Goal: Information Seeking & Learning: Find specific fact

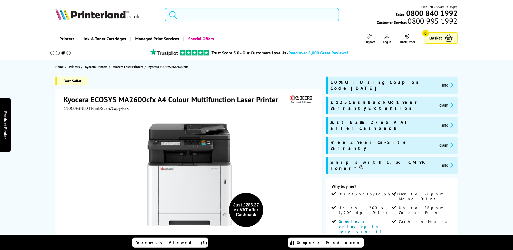
click at [238, 10] on input "search" at bounding box center [252, 15] width 175 height 14
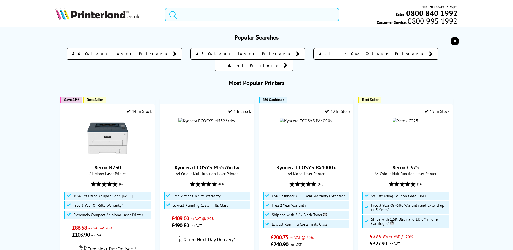
paste input "110C0D3NL0"
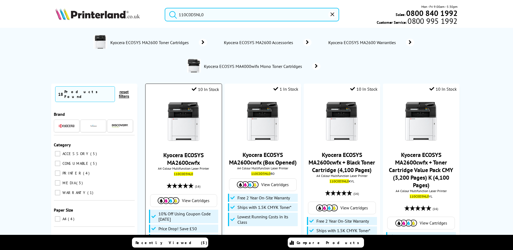
type input "110C0D3NL0"
click at [181, 160] on link "Kyocera ECOSYS MA2600cwfx" at bounding box center [183, 158] width 40 height 15
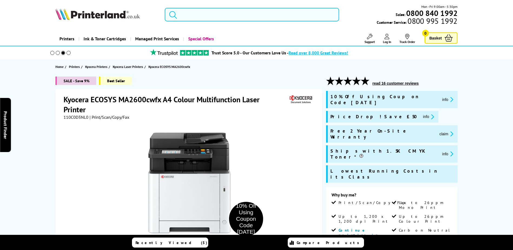
drag, startPoint x: 245, startPoint y: 20, endPoint x: 276, endPoint y: 29, distance: 32.8
click at [245, 20] on input "search" at bounding box center [252, 15] width 175 height 14
paste input "1102YK3NL0"
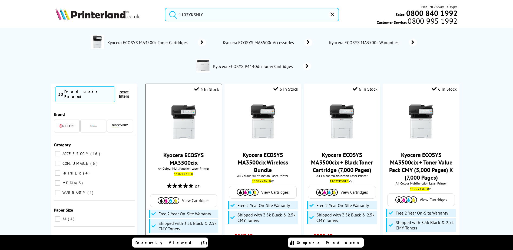
type input "1102YK3NL0"
click at [182, 158] on link "Kyocera ECOSYS MA3500cix" at bounding box center [183, 158] width 40 height 15
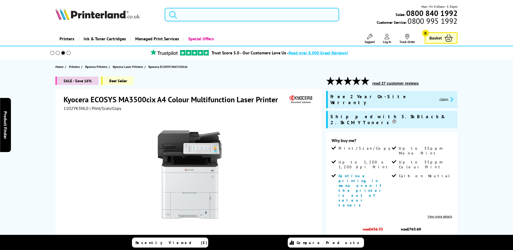
click at [229, 12] on input "search" at bounding box center [252, 15] width 175 height 14
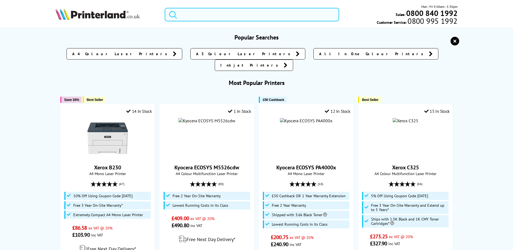
paste input "1102Z33NL0"
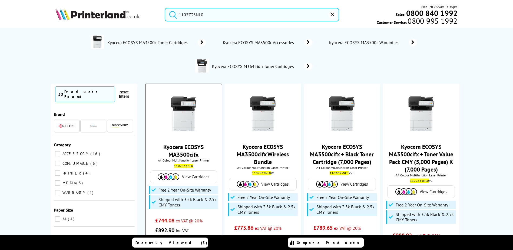
type input "1102Z33NL0"
click at [183, 151] on link "Kyocera ECOSYS MA3500cifx" at bounding box center [183, 150] width 40 height 15
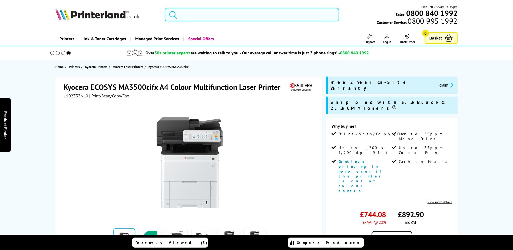
drag, startPoint x: 271, startPoint y: 21, endPoint x: 284, endPoint y: 25, distance: 13.9
click at [271, 21] on input "search" at bounding box center [252, 15] width 175 height 14
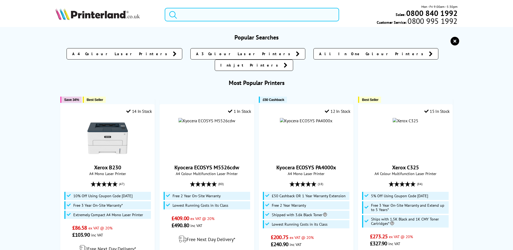
paste input "1102Z43NL0"
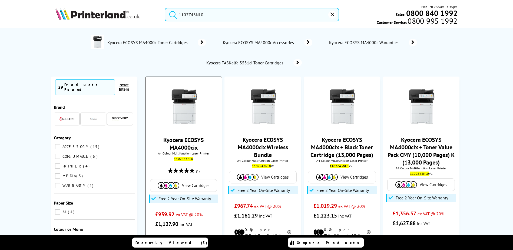
type input "1102Z43NL0"
click at [185, 139] on link "Kyocera ECOSYS MA4000cix" at bounding box center [183, 143] width 40 height 15
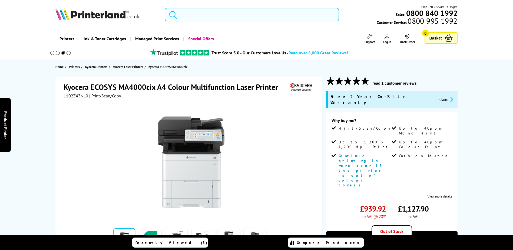
click at [213, 19] on input "search" at bounding box center [252, 15] width 175 height 14
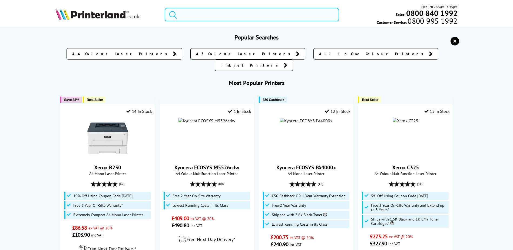
paste input "1102Z53NL0"
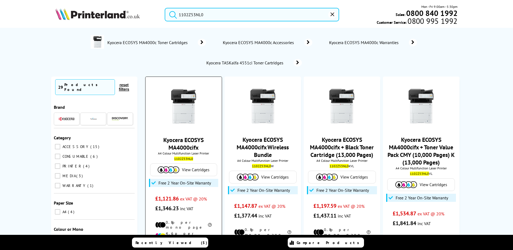
type input "1102Z53NL0"
click at [178, 147] on link "Kyocera ECOSYS MA4000cifx" at bounding box center [183, 143] width 40 height 15
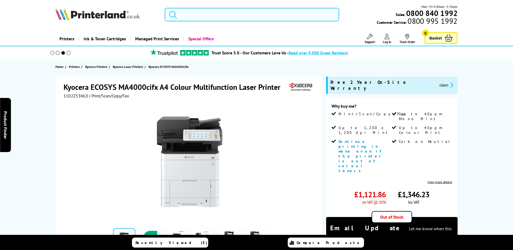
drag, startPoint x: 208, startPoint y: 14, endPoint x: 215, endPoint y: 17, distance: 7.8
click at [208, 14] on input "search" at bounding box center [252, 15] width 175 height 14
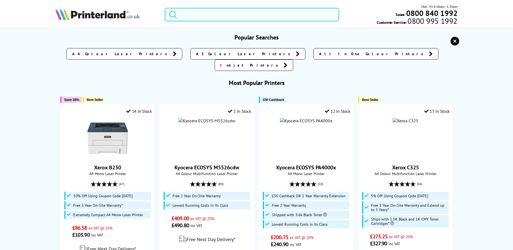
paste input "1102P43NL0"
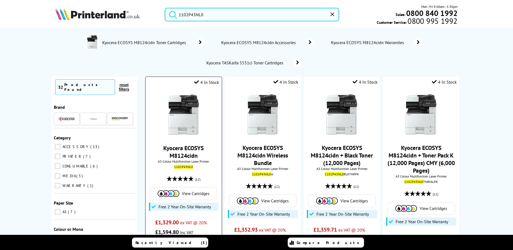
type input "1102P43NL0"
click at [186, 152] on link "Kyocera ECOSYS M8124cidn" at bounding box center [183, 151] width 40 height 15
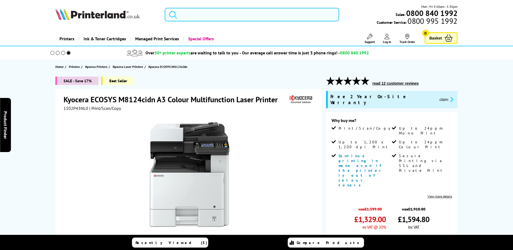
click at [186, 14] on input "search" at bounding box center [252, 15] width 175 height 14
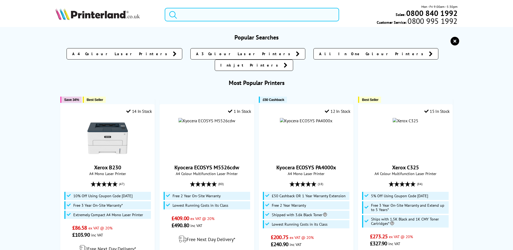
paste input "1102P33NL0"
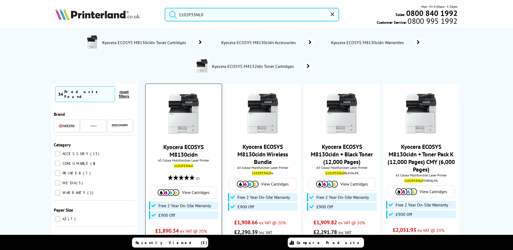
type input "1102P33NL0"
click at [176, 152] on link "Kyocera ECOSYS M8130cidn" at bounding box center [183, 150] width 40 height 15
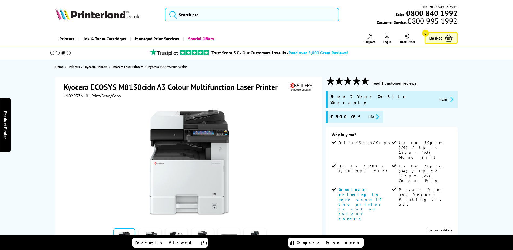
click at [229, 22] on div "Mon - Fri 9:00am - 5:30pm Sales: 0800 840 1992 Customer Service: 0800 995 1992" at bounding box center [256, 16] width 433 height 24
click at [231, 17] on input "search" at bounding box center [252, 15] width 175 height 14
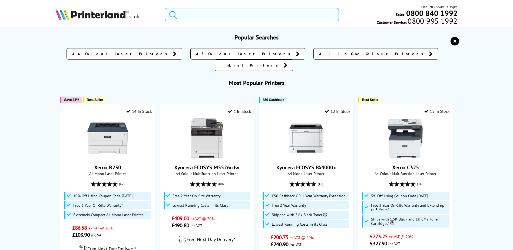
paste input "110C253NL0"
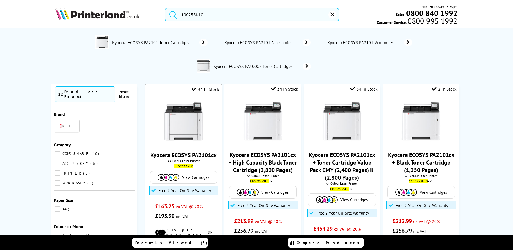
type input "110C253NL0"
click at [198, 153] on link "Kyocera ECOSYS PA2101cx" at bounding box center [183, 155] width 66 height 8
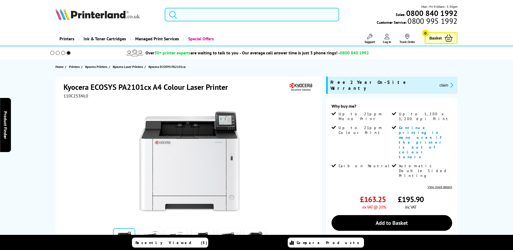
drag, startPoint x: 202, startPoint y: 18, endPoint x: 236, endPoint y: 32, distance: 37.4
click at [202, 18] on input "search" at bounding box center [252, 15] width 175 height 14
paste input "110C243NL0"
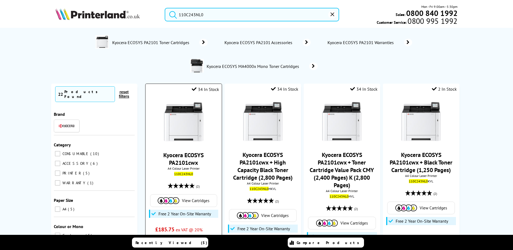
type input "110C243NL0"
click at [181, 156] on link "Kyocera ECOSYS PA2101cwx" at bounding box center [183, 158] width 40 height 15
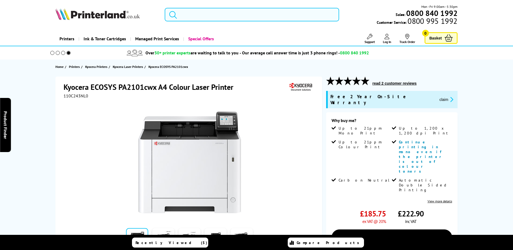
click at [227, 14] on input "search" at bounding box center [252, 15] width 175 height 14
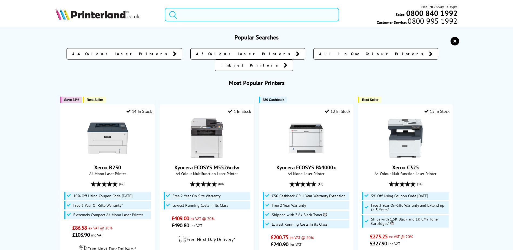
paste input "110C0H3NL0"
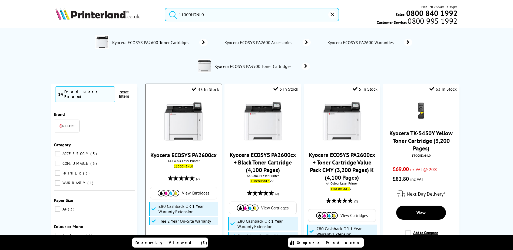
type input "110C0H3NL0"
click at [181, 155] on link "Kyocera ECOSYS PA2600cx" at bounding box center [183, 155] width 66 height 8
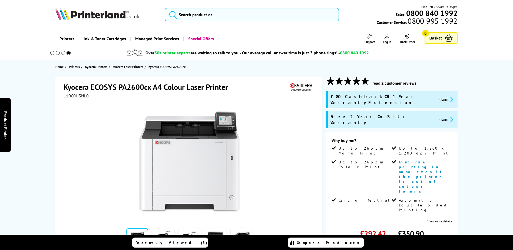
drag, startPoint x: 259, startPoint y: 81, endPoint x: 211, endPoint y: 23, distance: 75.1
click at [211, 23] on div "Mon - Fri 9:00am - 5:30pm Sales: 0800 840 1992 Customer Service: 0800 995 1992" at bounding box center [256, 16] width 433 height 24
click at [214, 12] on input "search" at bounding box center [252, 15] width 175 height 14
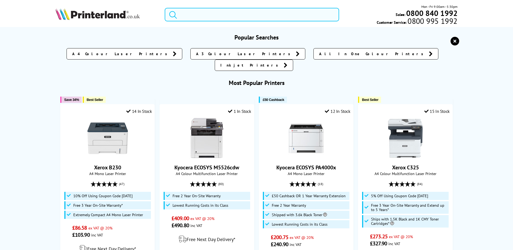
paste input "110C0G3NL0"
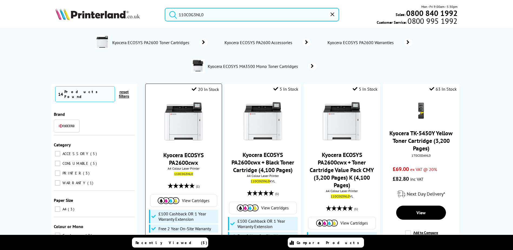
type input "110C0G3NL0"
click at [180, 157] on link "Kyocera ECOSYS PA2600cwx" at bounding box center [183, 158] width 40 height 15
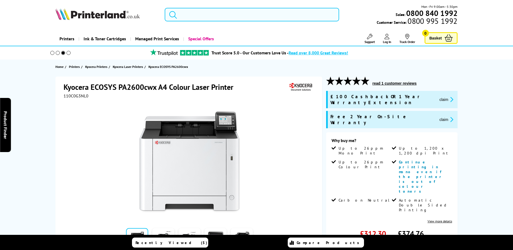
click at [237, 11] on input "search" at bounding box center [252, 15] width 175 height 14
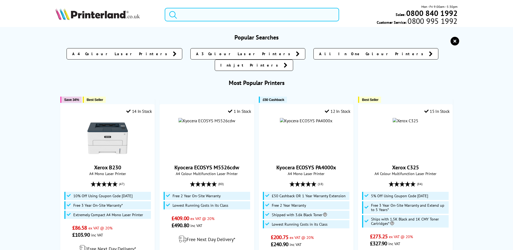
paste input "1102YJ3NL0"
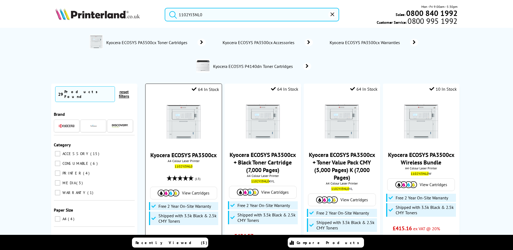
type input "1102YJ3NL0"
click at [176, 155] on link "Kyocera ECOSYS PA3500cx" at bounding box center [183, 155] width 66 height 8
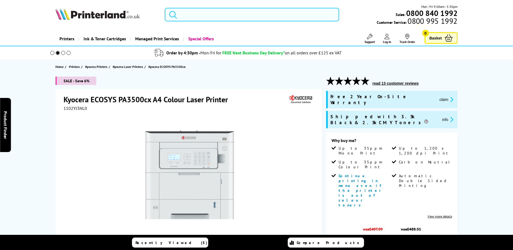
drag, startPoint x: 205, startPoint y: 12, endPoint x: 214, endPoint y: 22, distance: 13.4
click at [205, 12] on input "search" at bounding box center [252, 15] width 175 height 14
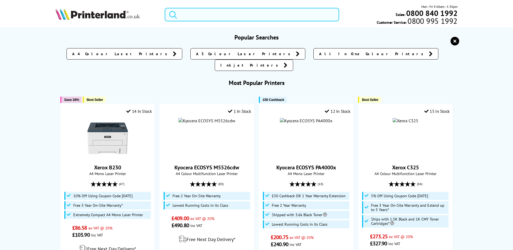
paste input "1102Z03NL0"
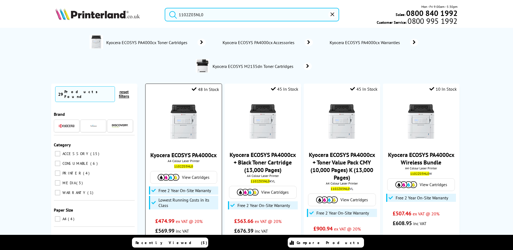
type input "1102Z03NL0"
click at [179, 153] on link "Kyocera ECOSYS PA4000cx" at bounding box center [183, 155] width 66 height 8
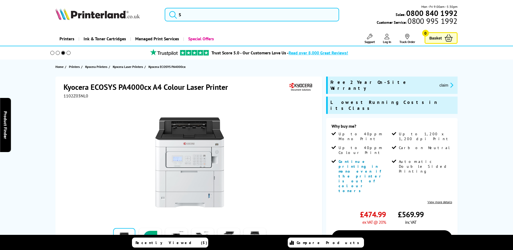
drag, startPoint x: 210, startPoint y: 25, endPoint x: 213, endPoint y: 21, distance: 4.3
click at [210, 25] on div "Mon - Fri 9:00am - 5:30pm Sales: 0800 840 1992 Customer Service: 0800 995 1992" at bounding box center [256, 16] width 433 height 24
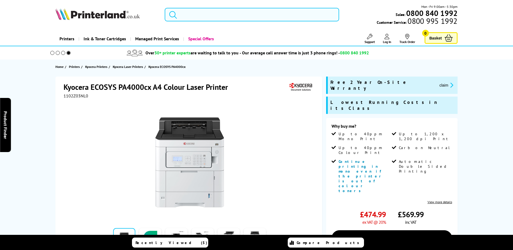
click at [232, 16] on input "search" at bounding box center [252, 15] width 175 height 14
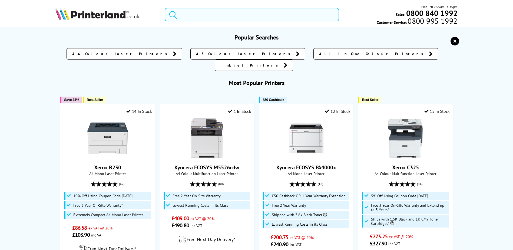
paste input "1102YK3NL0"
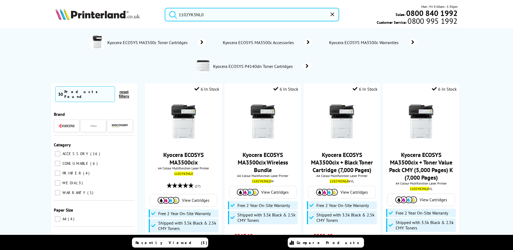
drag, startPoint x: 230, startPoint y: 15, endPoint x: 140, endPoint y: 1, distance: 90.6
click at [261, 20] on input "1102YK3NL0" at bounding box center [252, 15] width 175 height 14
drag, startPoint x: 219, startPoint y: 18, endPoint x: 126, endPoint y: 7, distance: 94.3
click at [126, 7] on div "1102YK3NL0 Mon - Fri 9:00am - 5:30pm Sales: 0800 840 1992 Customer Service: 080…" at bounding box center [256, 16] width 433 height 24
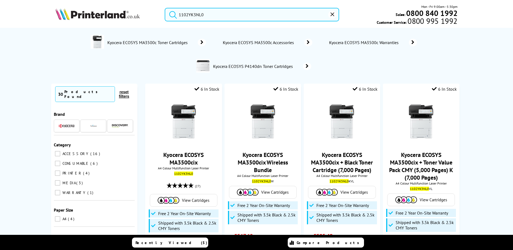
paste input "Z3"
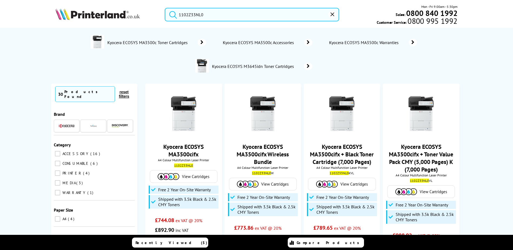
drag, startPoint x: 221, startPoint y: 7, endPoint x: 179, endPoint y: 4, distance: 42.9
drag, startPoint x: 214, startPoint y: 10, endPoint x: 155, endPoint y: 7, distance: 59.1
click at [155, 7] on div "1102Z33NL0 Mon - Fri 9:00am - 5:30pm Sales: 0800 840 1992 Customer Service: 080…" at bounding box center [256, 16] width 433 height 24
paste input "4"
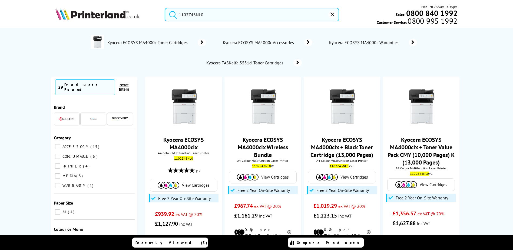
type input "1102Z43NL0"
